Goal: Information Seeking & Learning: Learn about a topic

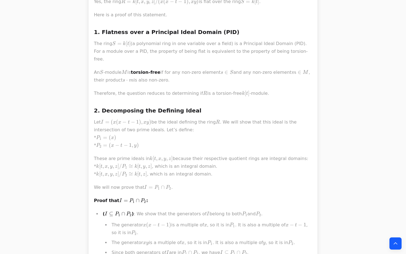
scroll to position [221, 0]
drag, startPoint x: 146, startPoint y: 136, endPoint x: 96, endPoint y: 127, distance: 50.9
click at [96, 127] on p "Let I = ( x ( x − t − 1 ) , x y ) I = (x(x-t-1), xy) I = ( x ( x − t − 1 ) , x …" at bounding box center [203, 133] width 218 height 31
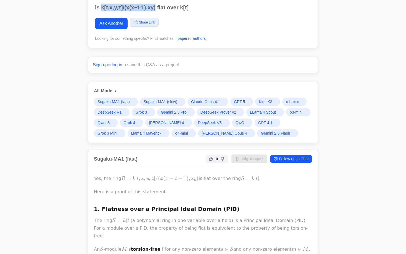
scroll to position [23, 0]
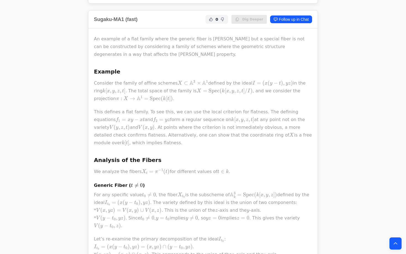
scroll to position [192, 0]
drag, startPoint x: 162, startPoint y: 203, endPoint x: 98, endPoint y: 205, distance: 64.7
click at [98, 207] on span "V ( x , yz ) = V ( x , y ) ∪ V ( x , z )" at bounding box center [128, 210] width 65 height 6
copy span "V ( x , yz ) = V ( x , y ) ∪ V ( x , z )"
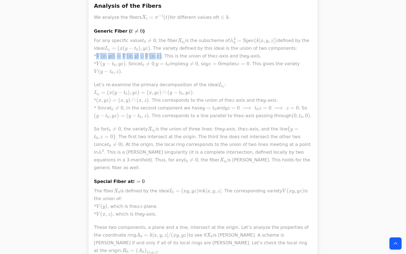
scroll to position [323, 0]
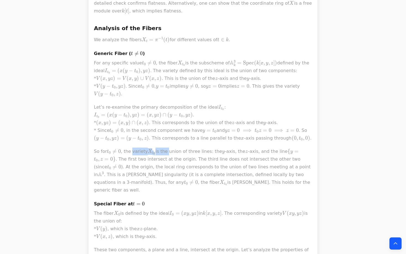
drag, startPoint x: 131, startPoint y: 144, endPoint x: 165, endPoint y: 145, distance: 33.2
click at [165, 147] on p "So for t 0 ≠ 0 t_0 \ne 0 t 0 ​  = 0 , the variety X t 0 X_{t_0} X t 0 ​ ​ is t…" at bounding box center [203, 170] width 218 height 46
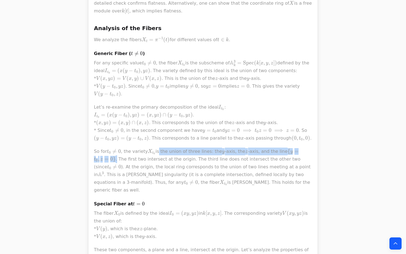
drag, startPoint x: 155, startPoint y: 144, endPoint x: 336, endPoint y: 146, distance: 180.9
copy p "s the union of three lines: the y y y -axis, the z z z -axis, and the line { y …"
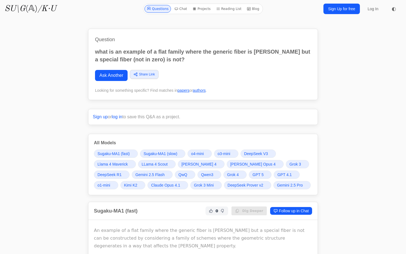
scroll to position [0, 0]
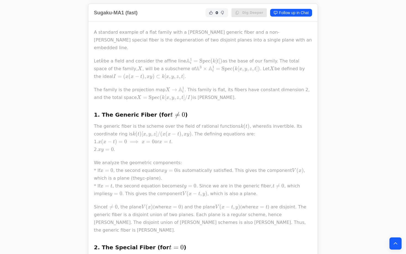
scroll to position [213, 0]
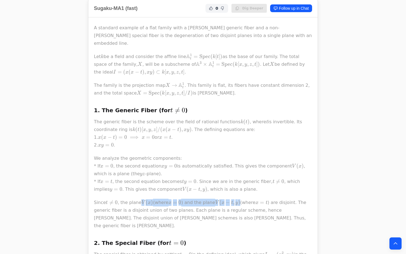
drag, startPoint x: 141, startPoint y: 184, endPoint x: 237, endPoint y: 184, distance: 96.4
click at [237, 199] on p "Since t ≠ 0 t \neq 0 t  = 0 , the plane V ( x ) V(x) V ( x ) (where x = 0 x=0 …" at bounding box center [203, 214] width 218 height 31
click at [148, 200] on span "x" at bounding box center [149, 202] width 3 height 5
drag, startPoint x: 141, startPoint y: 182, endPoint x: 289, endPoint y: 185, distance: 148.1
click at [289, 199] on p "Since t ≠ 0 t \neq 0 t  = 0 , the plane V ( x ) V(x) V ( x ) (where x = 0 x=0 …" at bounding box center [203, 214] width 218 height 31
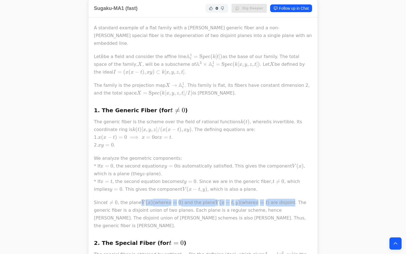
copy p "V ( x ) (where x = 0 x=0 x = 0 ) and the plane V ( x − t , y ) V(x-t, y) V ( x …"
